Goal: Transaction & Acquisition: Purchase product/service

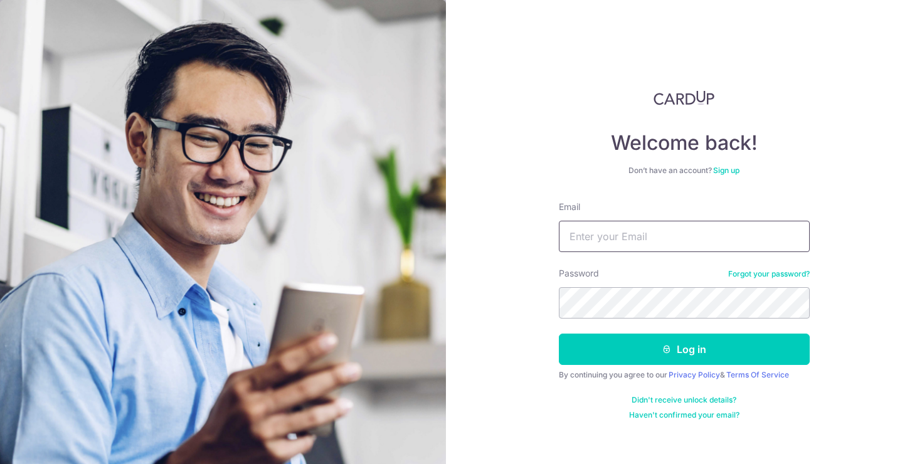
click at [615, 248] on input "Email" at bounding box center [684, 236] width 251 height 31
type input "[EMAIL_ADDRESS][DOMAIN_NAME]"
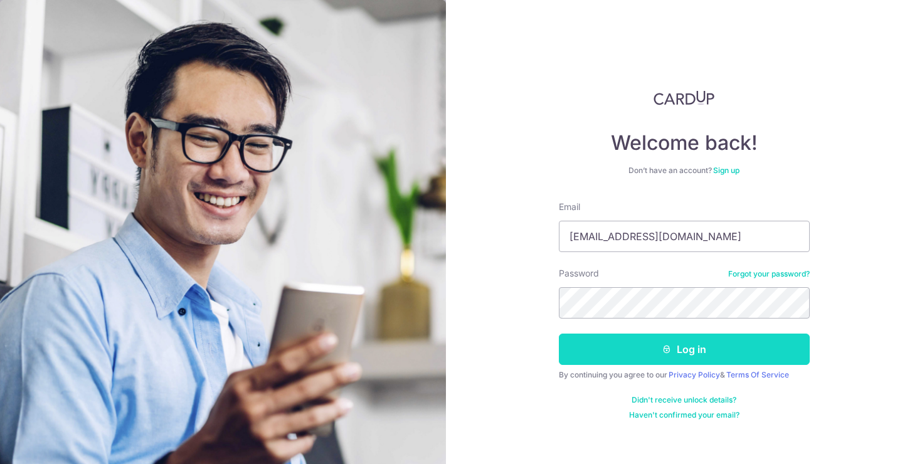
click at [671, 354] on button "Log in" at bounding box center [684, 349] width 251 height 31
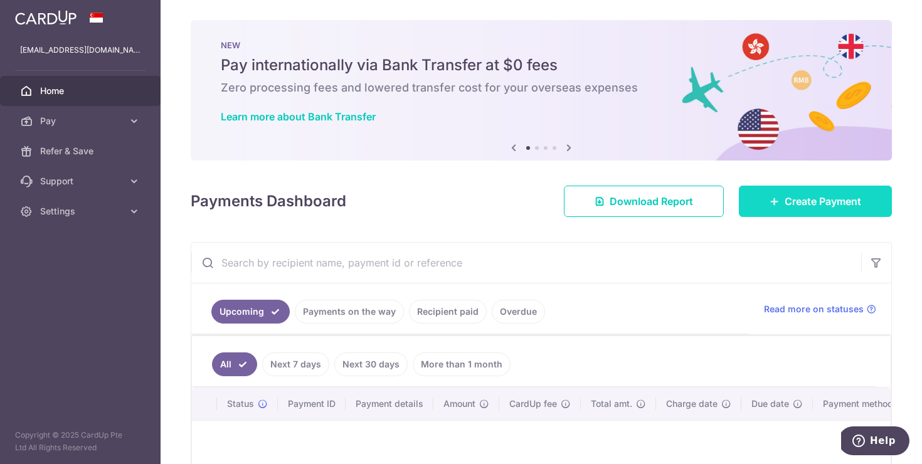
click at [800, 199] on span "Create Payment" at bounding box center [823, 201] width 77 height 15
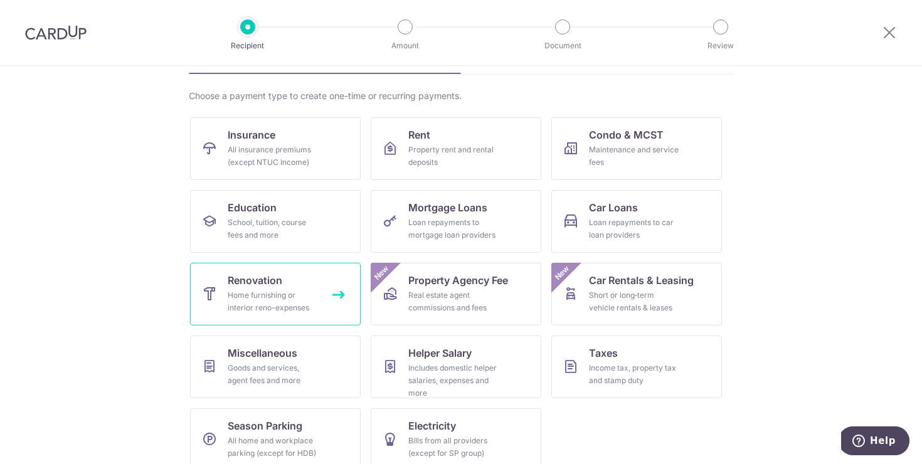
scroll to position [82, 0]
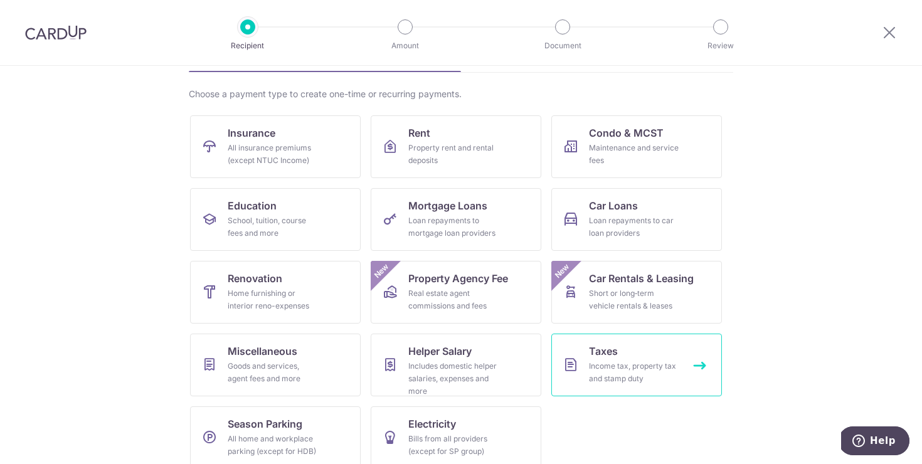
click at [589, 367] on div "Income tax, property tax and stamp duty" at bounding box center [634, 372] width 90 height 25
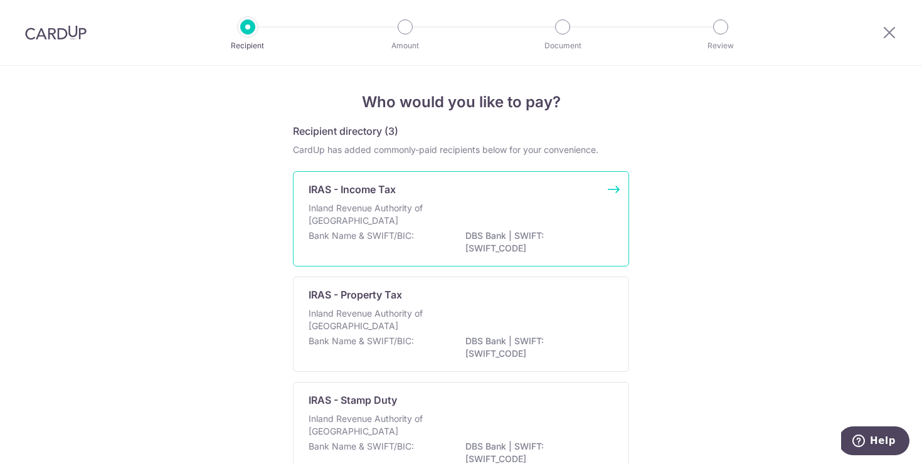
scroll to position [82, 0]
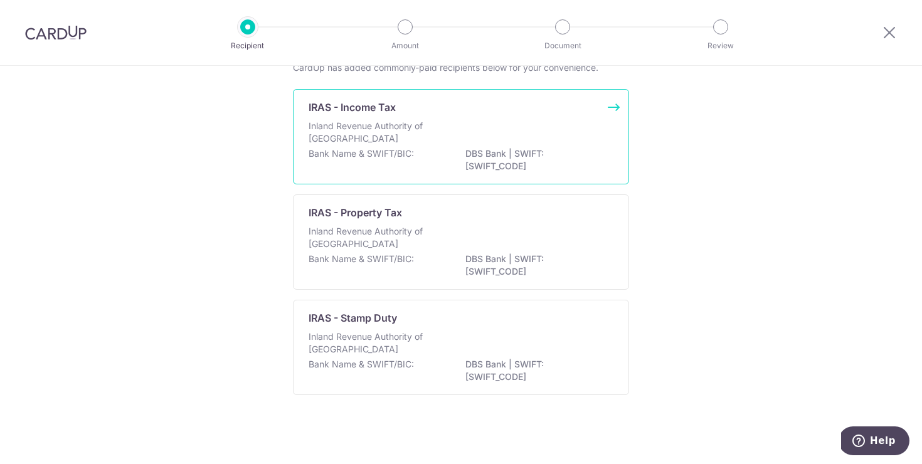
click at [424, 146] on div "Inland Revenue Authority of Singapore" at bounding box center [461, 134] width 305 height 28
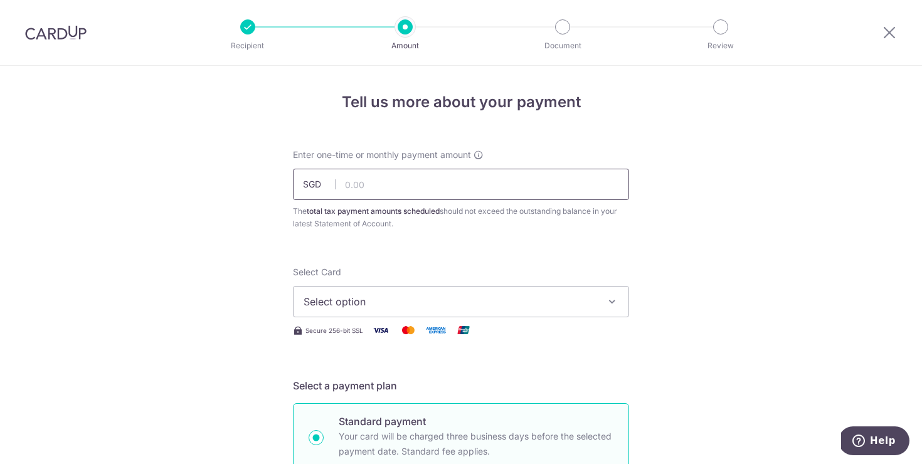
click at [397, 181] on input "text" at bounding box center [461, 184] width 336 height 31
type input "654.26"
click at [410, 292] on button "Select option" at bounding box center [461, 301] width 336 height 31
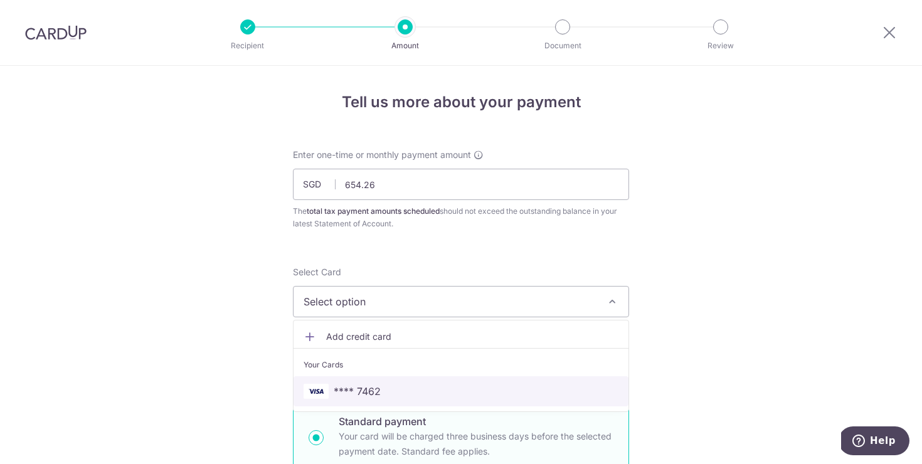
click at [391, 392] on span "**** 7462" at bounding box center [461, 391] width 315 height 15
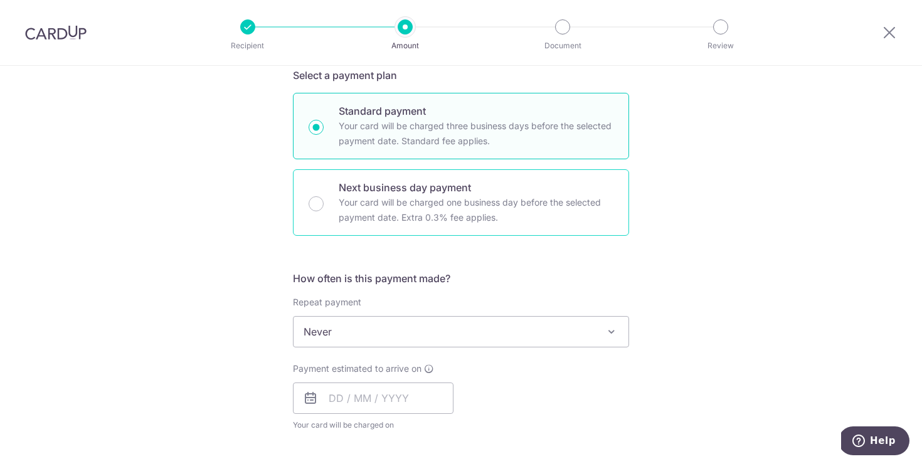
scroll to position [324, 0]
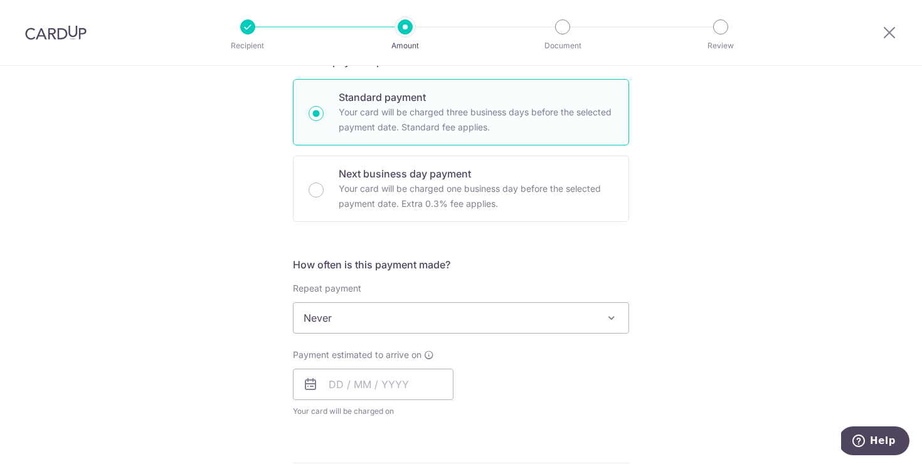
click at [329, 319] on span "Never" at bounding box center [461, 318] width 335 height 30
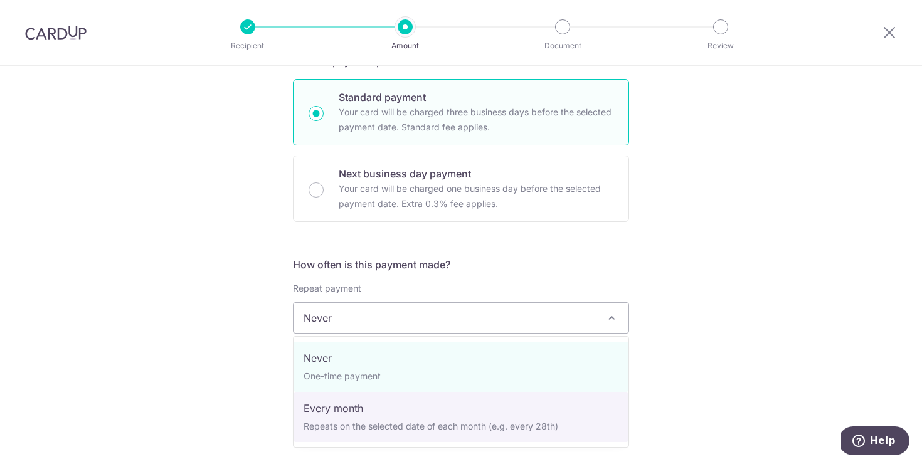
select select "3"
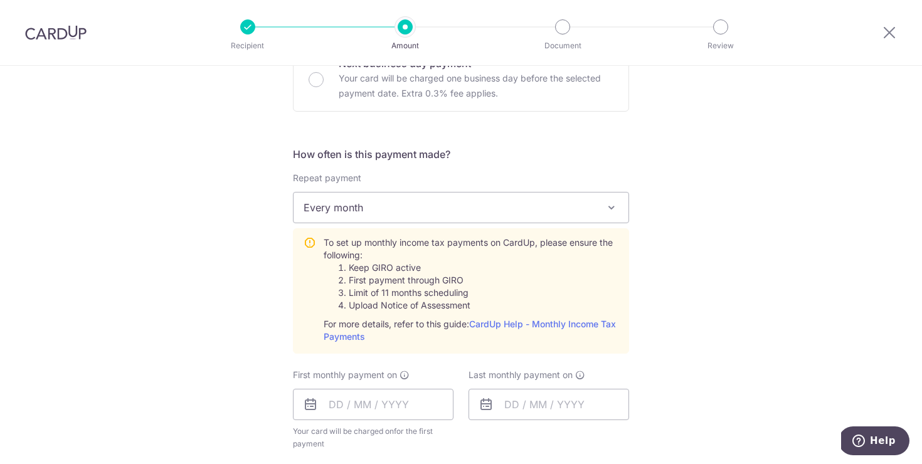
scroll to position [522, 0]
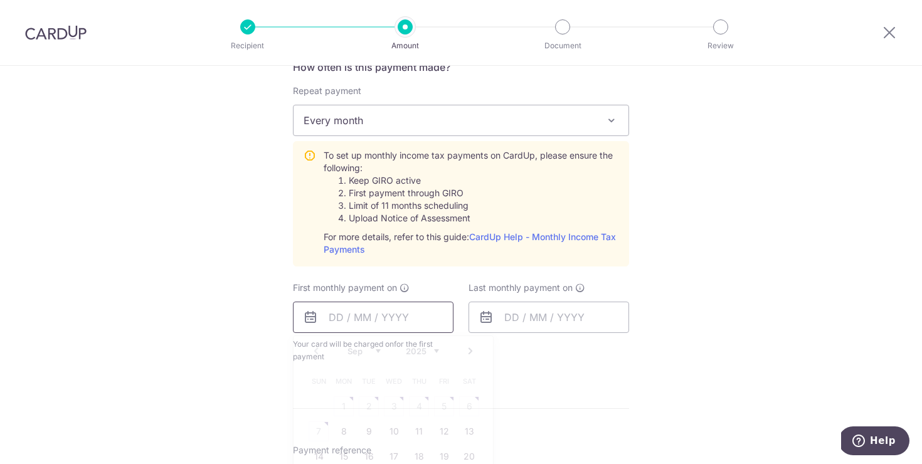
click at [331, 314] on input "text" at bounding box center [373, 317] width 161 height 31
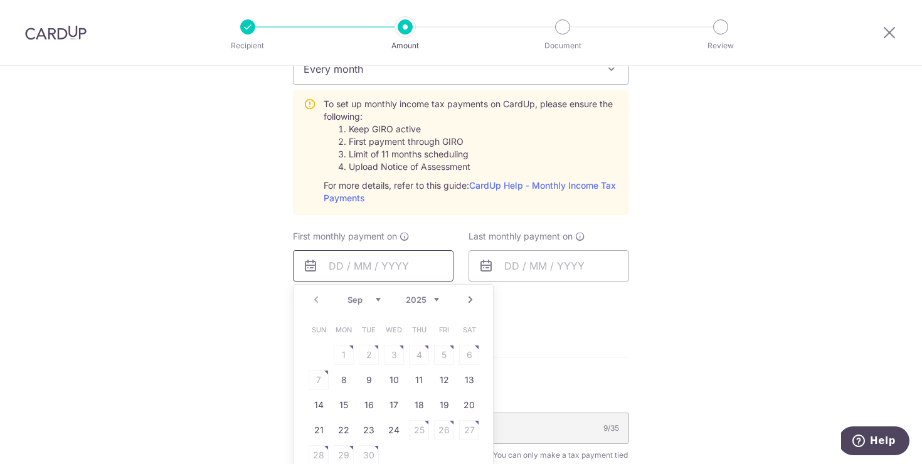
scroll to position [583, 0]
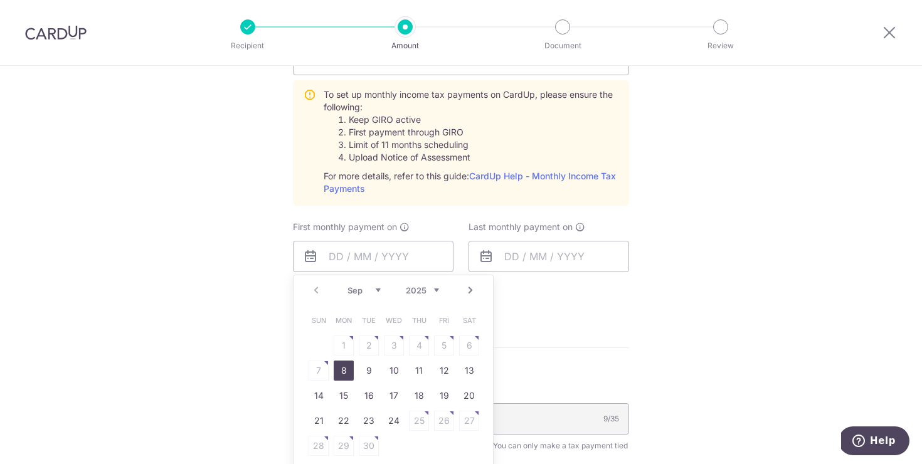
click at [346, 378] on link "8" at bounding box center [344, 371] width 20 height 20
click at [0, 0] on p "Payment due and charge dates may be adjusted if it falls on weekends or public …" at bounding box center [0, 0] width 0 height 0
type input "08/09/2025"
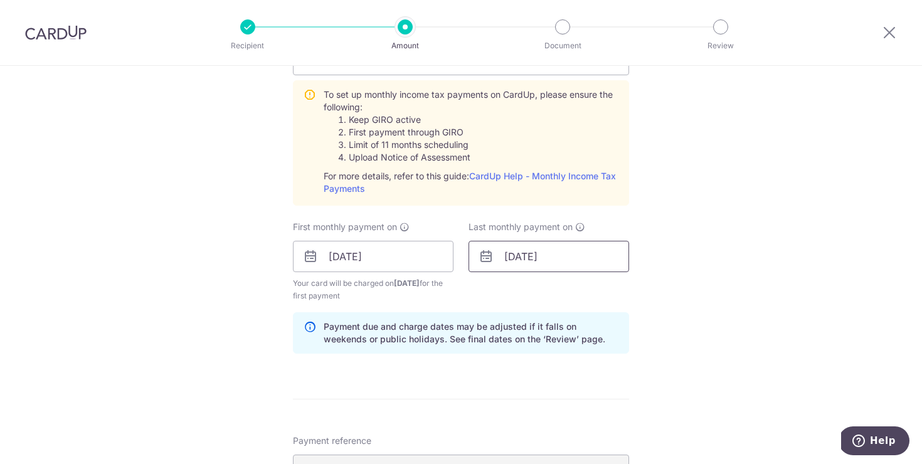
click at [534, 255] on input "08/09/2025" at bounding box center [549, 256] width 161 height 31
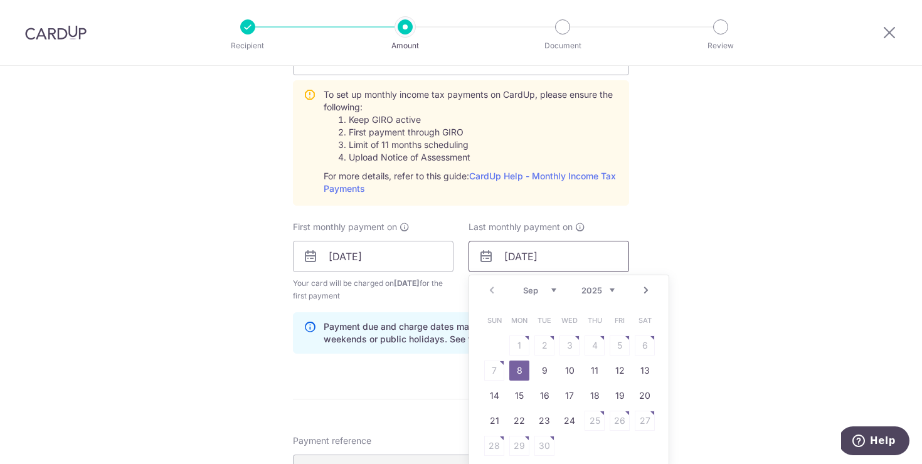
scroll to position [651, 0]
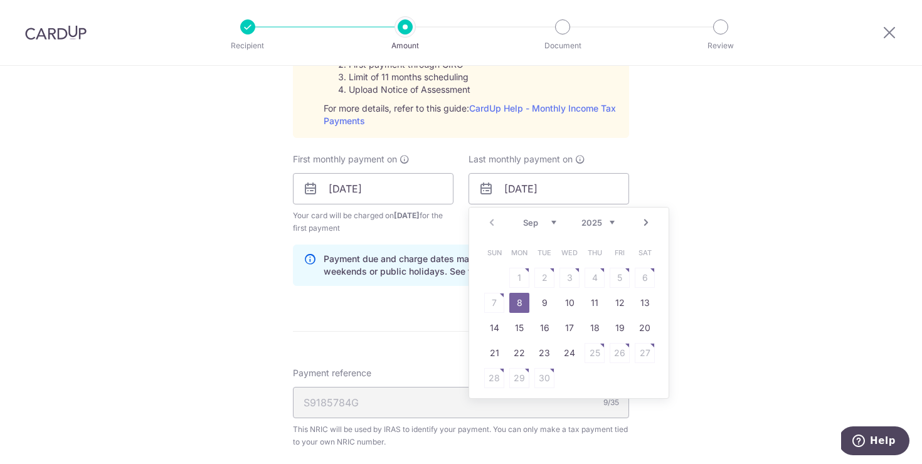
click at [647, 218] on link "Next" at bounding box center [646, 222] width 15 height 15
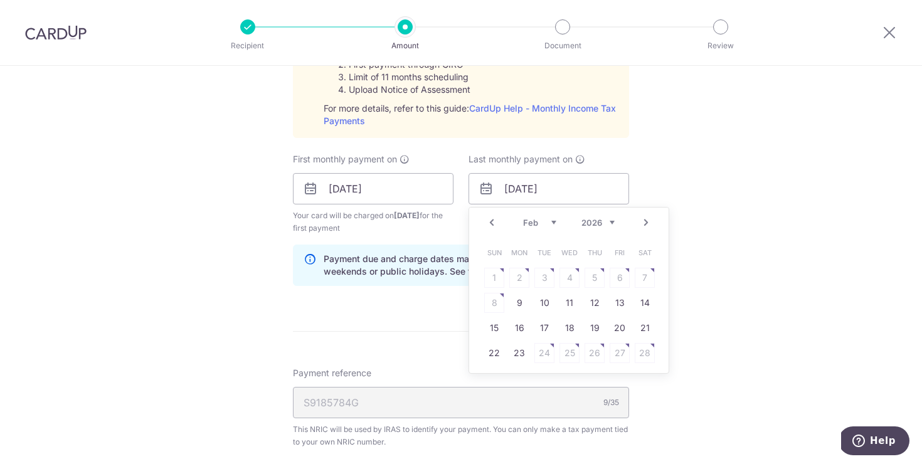
click at [647, 218] on link "Next" at bounding box center [646, 222] width 15 height 15
click at [491, 221] on link "Prev" at bounding box center [491, 222] width 15 height 15
click at [573, 358] on link "25" at bounding box center [570, 353] width 20 height 20
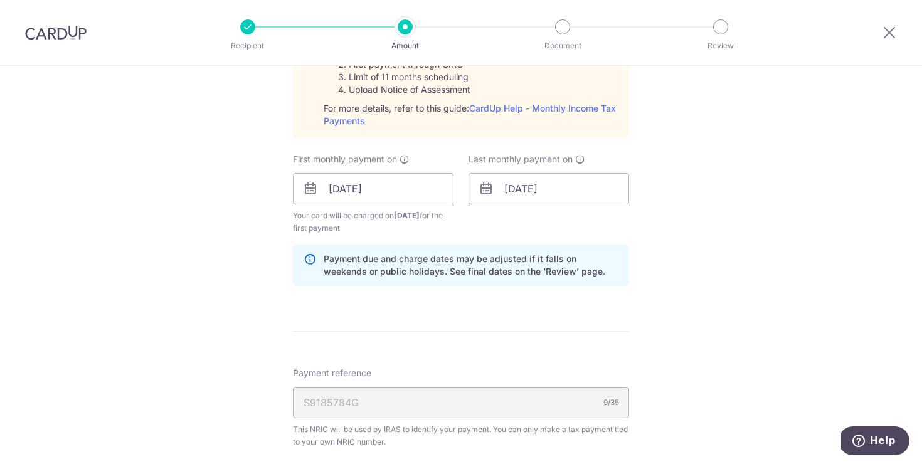
click at [569, 314] on form "Enter one-time or monthly payment amount SGD 654.26 654.26 The total tax paymen…" at bounding box center [461, 107] width 336 height 1218
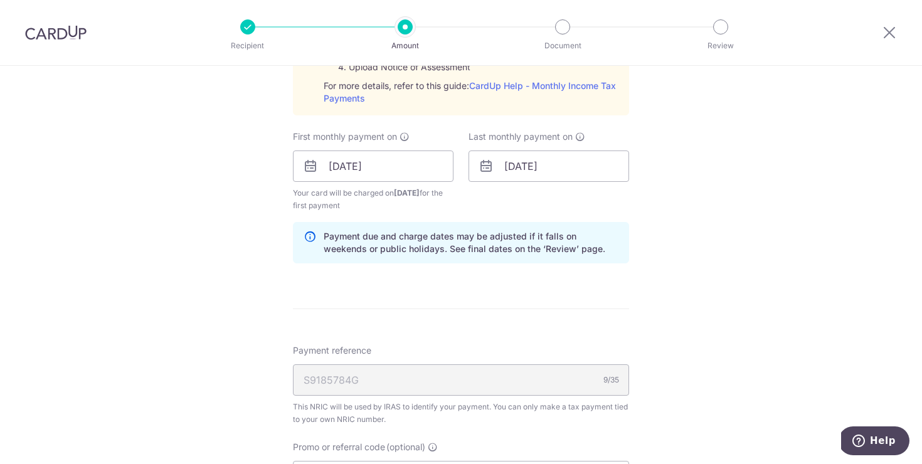
scroll to position [679, 0]
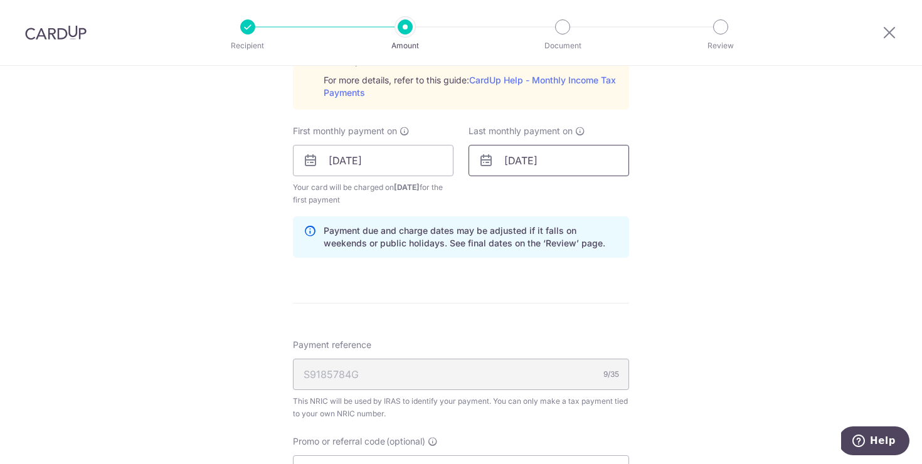
click at [566, 156] on input "25/03/2026" at bounding box center [549, 160] width 161 height 31
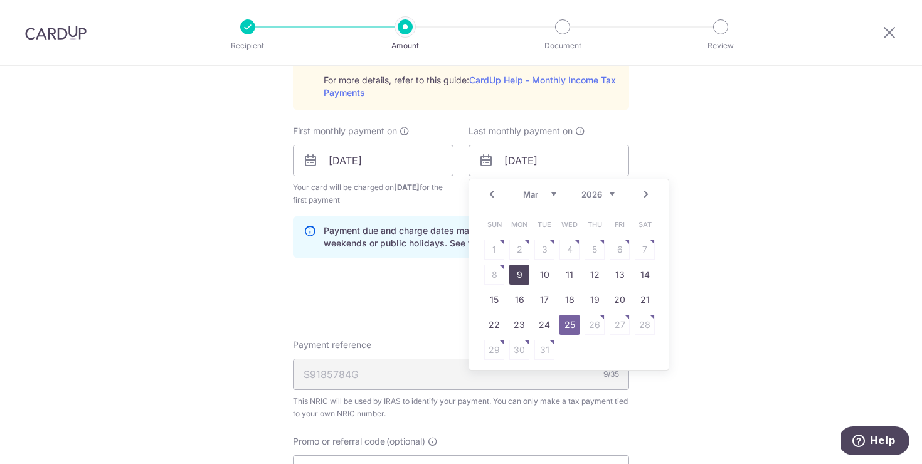
click at [519, 269] on link "9" at bounding box center [519, 275] width 20 height 20
type input "09/03/2026"
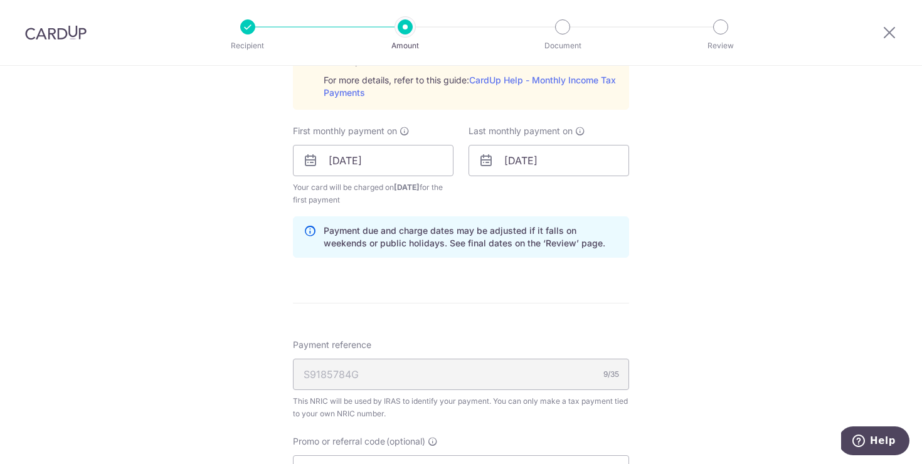
click at [469, 290] on form "Enter one-time or monthly payment amount SGD 654.26 654.26 The total tax paymen…" at bounding box center [461, 79] width 336 height 1218
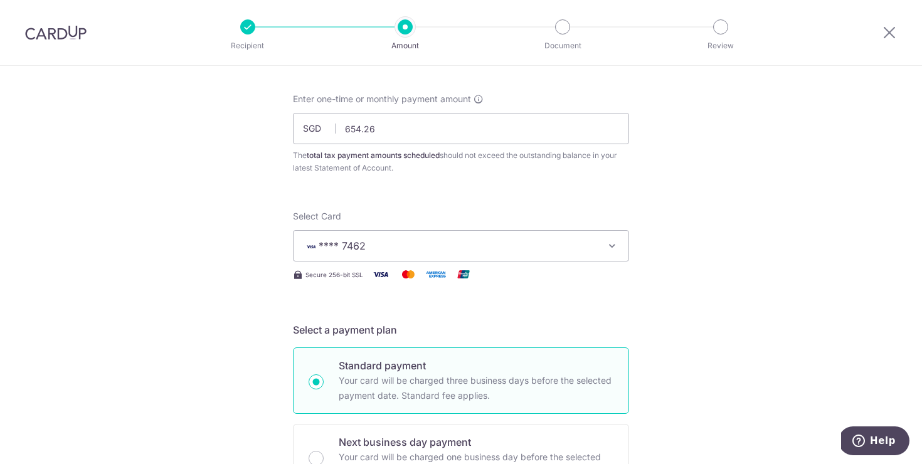
scroll to position [56, 0]
click at [424, 137] on input "654.26" at bounding box center [461, 127] width 336 height 31
type input "959.01"
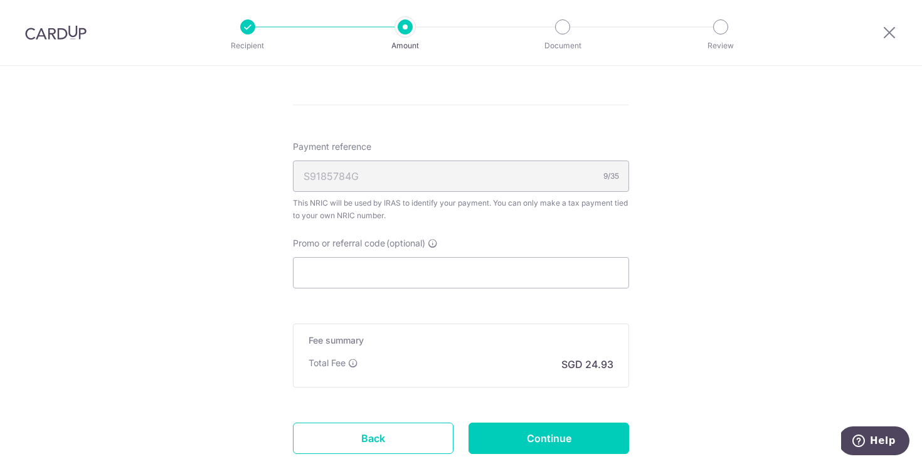
scroll to position [886, 0]
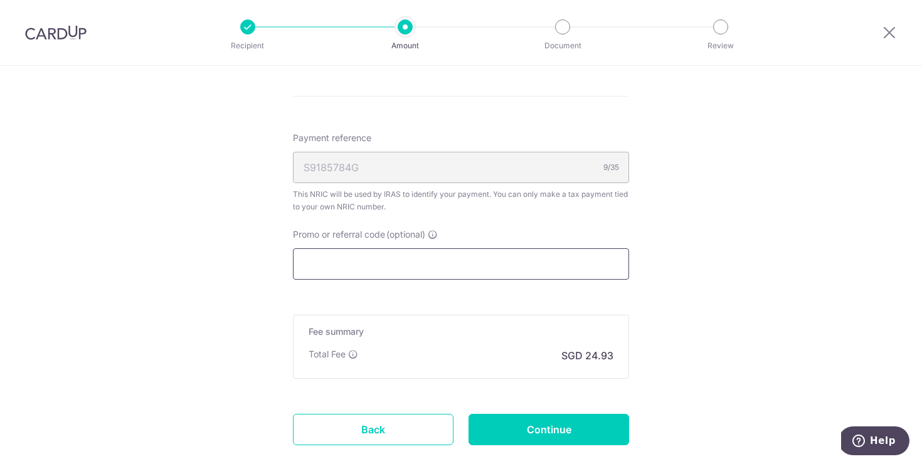
click at [460, 258] on input "Promo or referral code (optional)" at bounding box center [461, 263] width 336 height 31
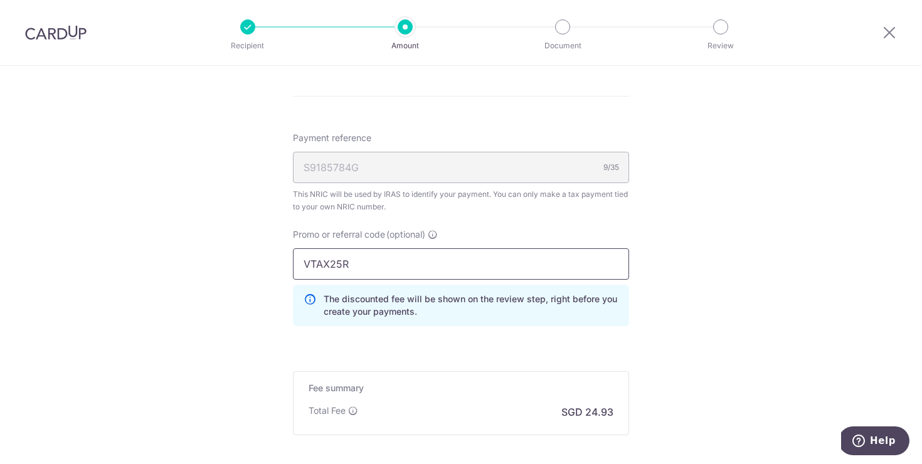
type input "VTAX25R"
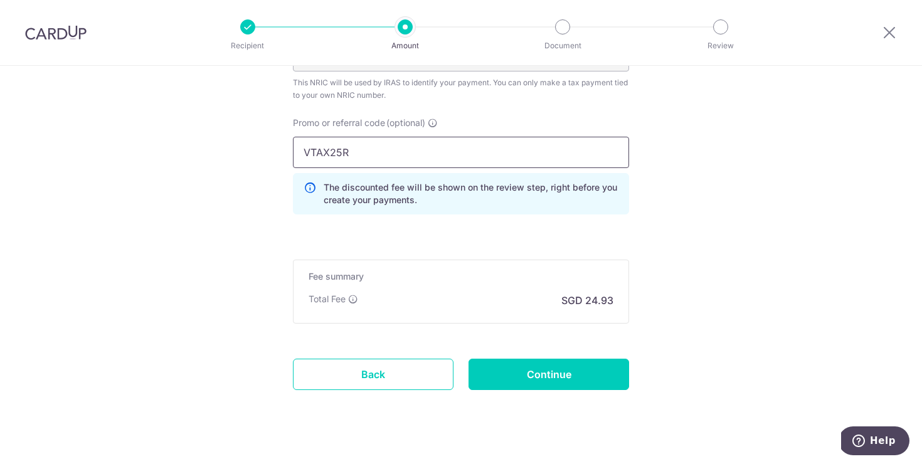
scroll to position [999, 0]
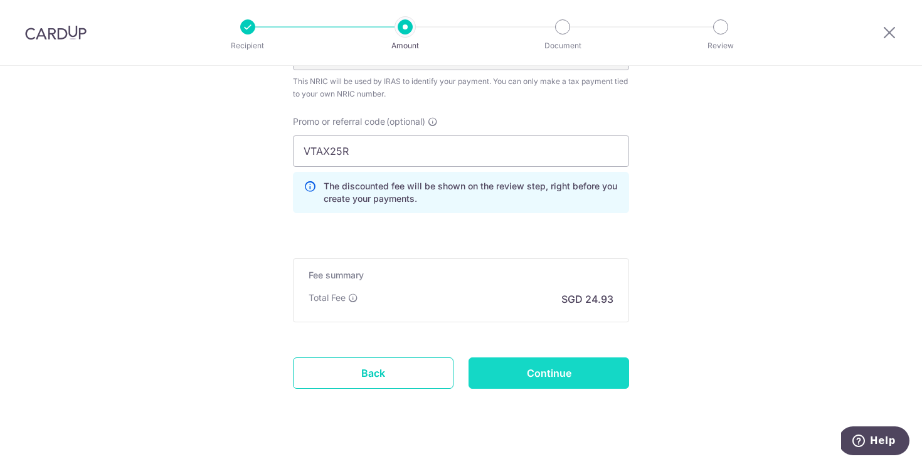
click at [548, 381] on input "Continue" at bounding box center [549, 373] width 161 height 31
type input "Create Schedule"
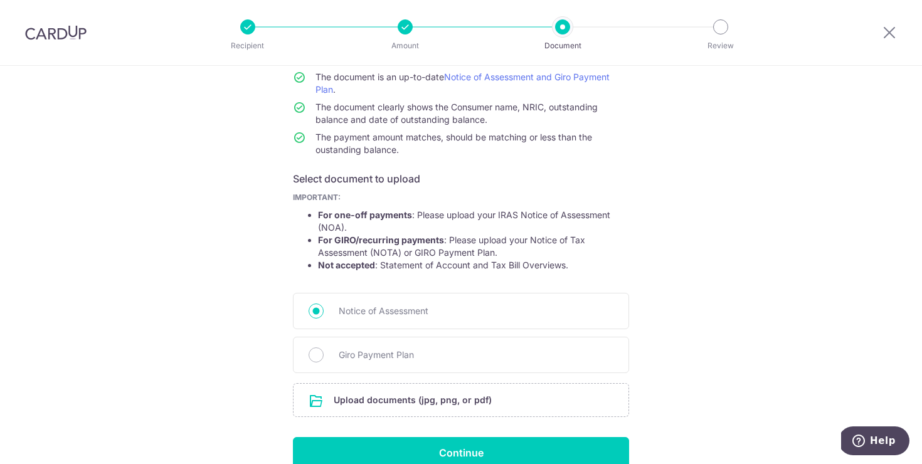
scroll to position [176, 0]
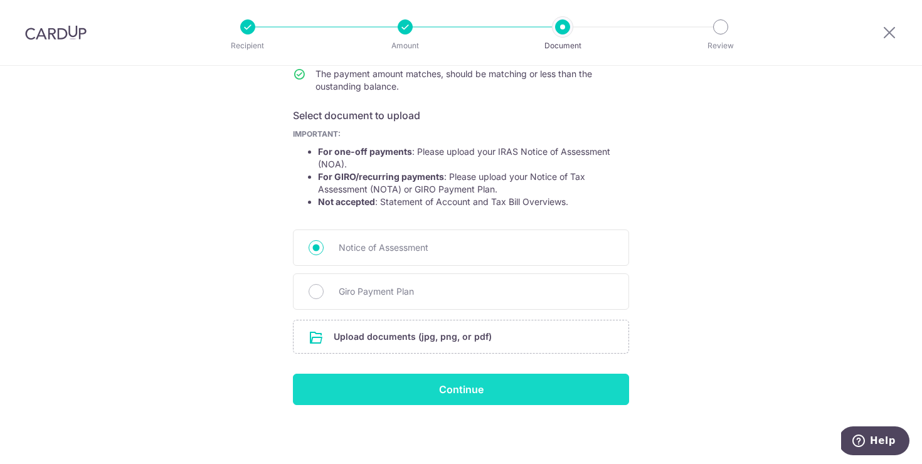
click at [448, 389] on input "Continue" at bounding box center [461, 389] width 336 height 31
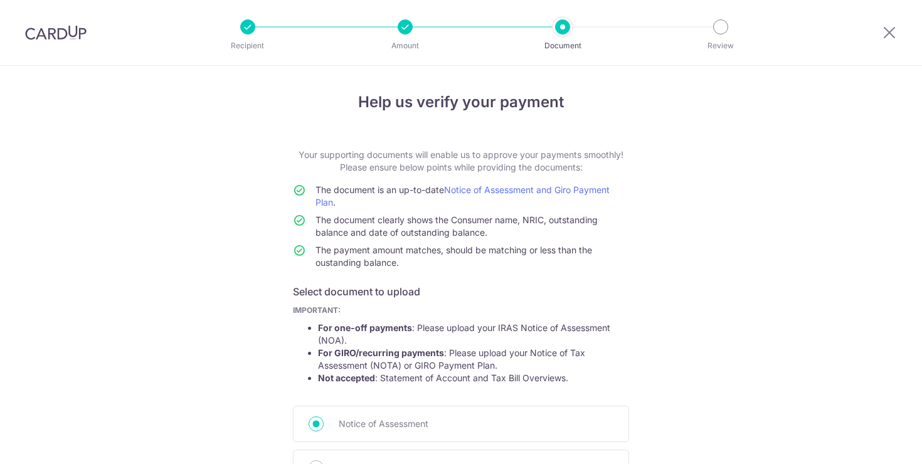
scroll to position [194, 0]
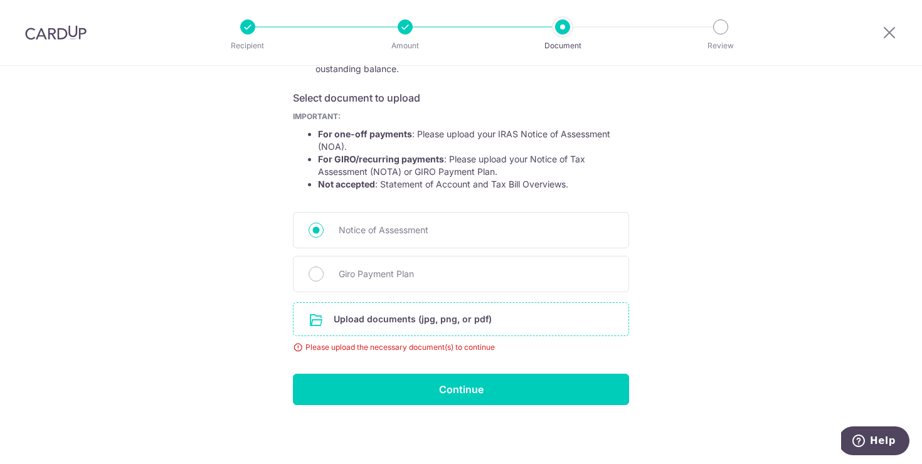
click at [429, 324] on input "file" at bounding box center [461, 319] width 335 height 33
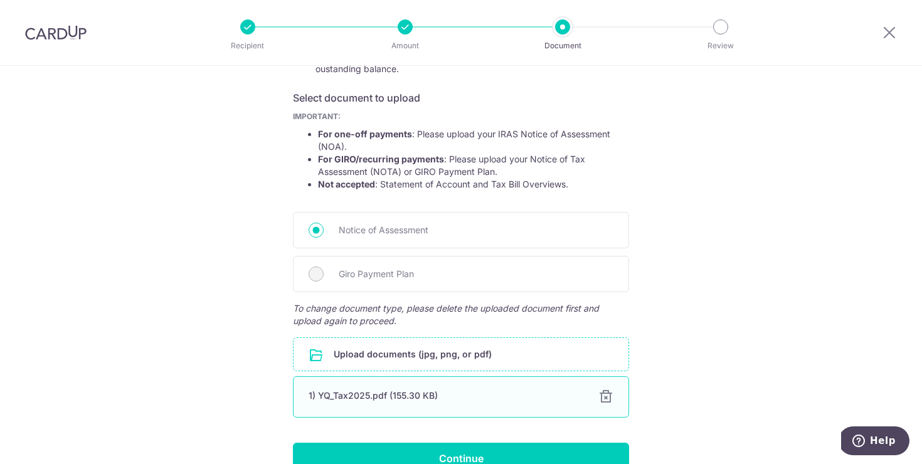
scroll to position [263, 0]
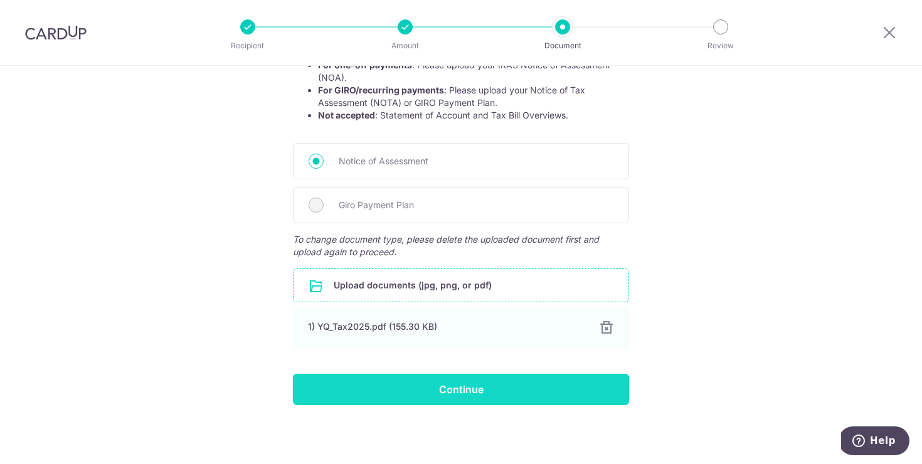
click at [486, 396] on input "Continue" at bounding box center [461, 389] width 336 height 31
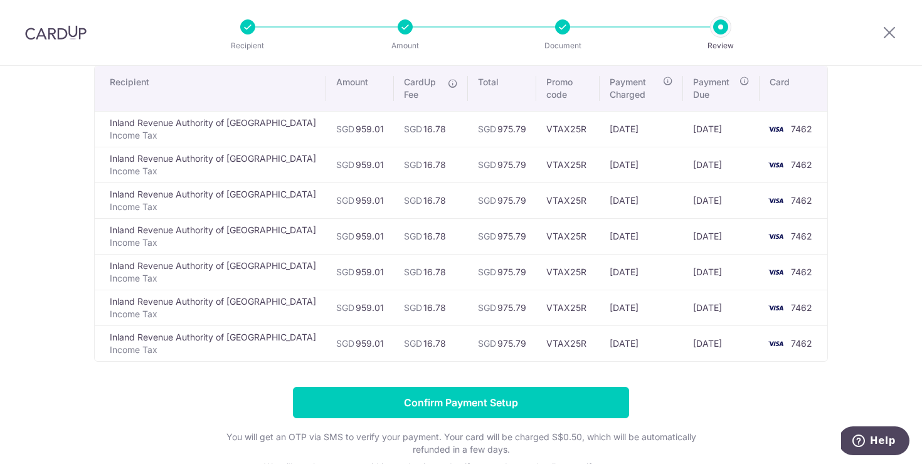
scroll to position [106, 0]
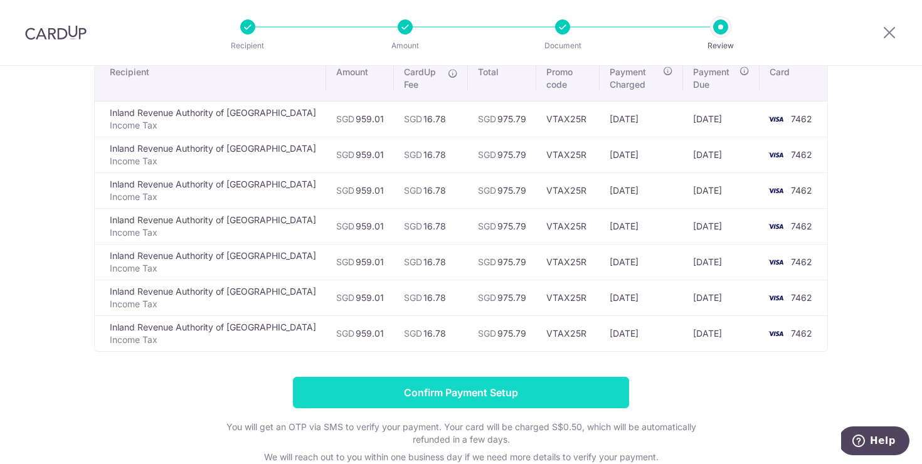
click at [499, 396] on input "Confirm Payment Setup" at bounding box center [461, 392] width 336 height 31
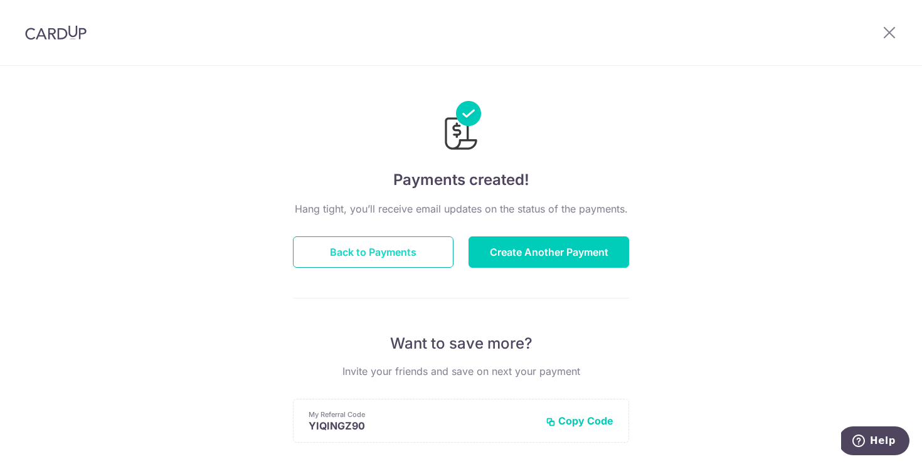
click at [414, 260] on button "Back to Payments" at bounding box center [373, 252] width 161 height 31
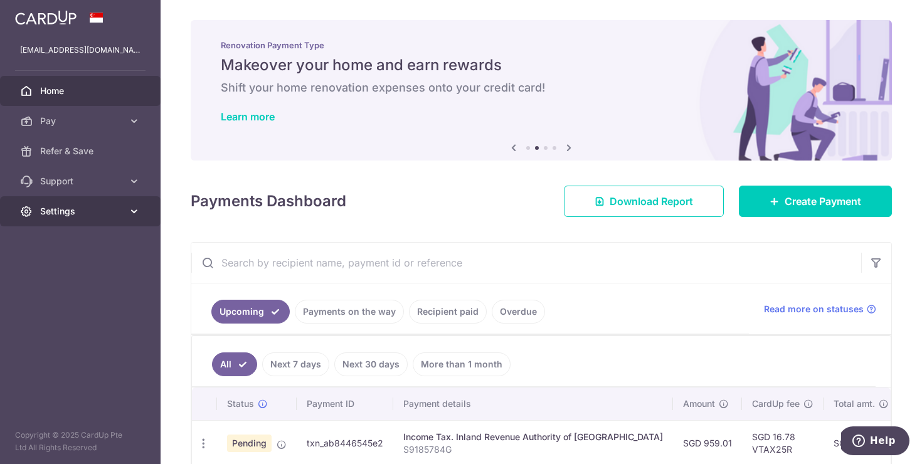
click at [94, 207] on span "Settings" at bounding box center [81, 211] width 83 height 13
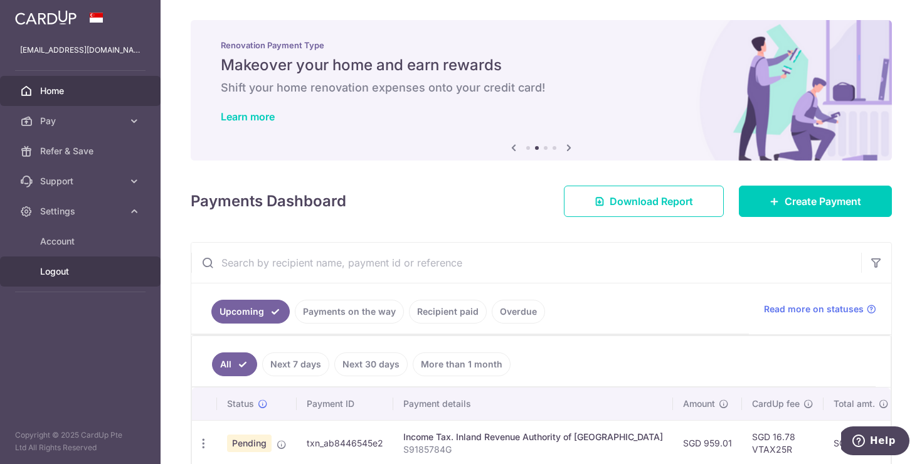
click at [103, 272] on span "Logout" at bounding box center [81, 271] width 83 height 13
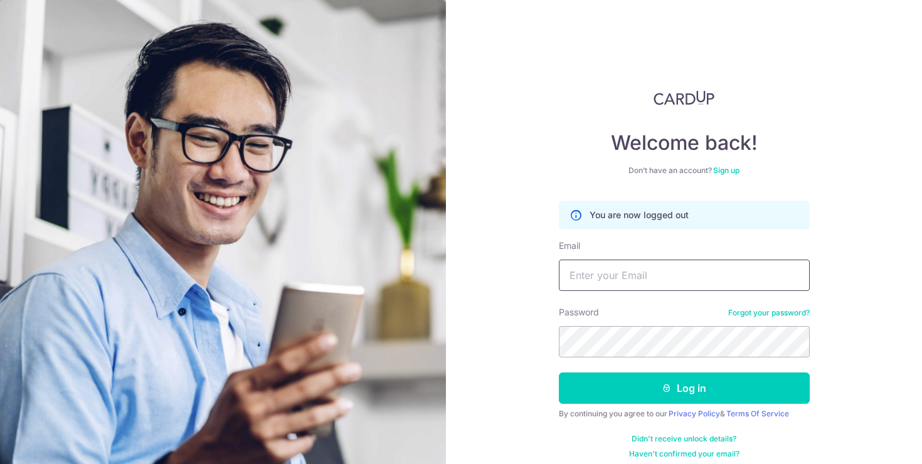
type input "yzhang088@icloud.com"
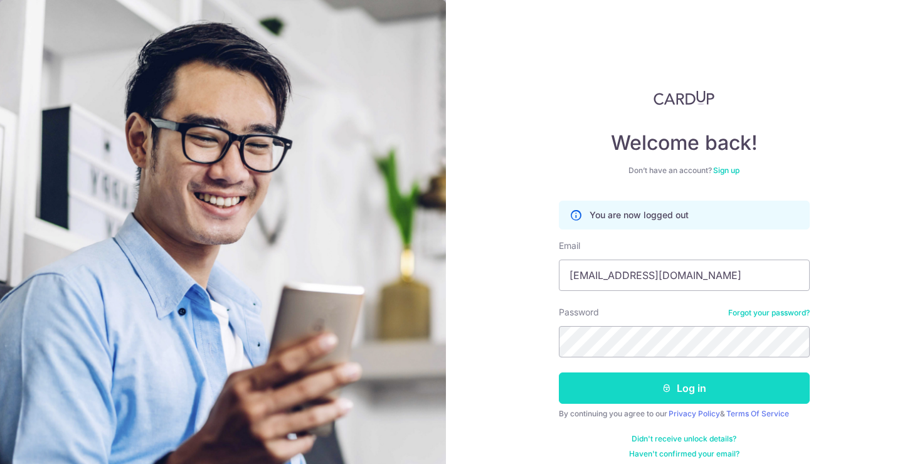
click at [631, 380] on button "Log in" at bounding box center [684, 388] width 251 height 31
